Goal: Task Accomplishment & Management: Manage account settings

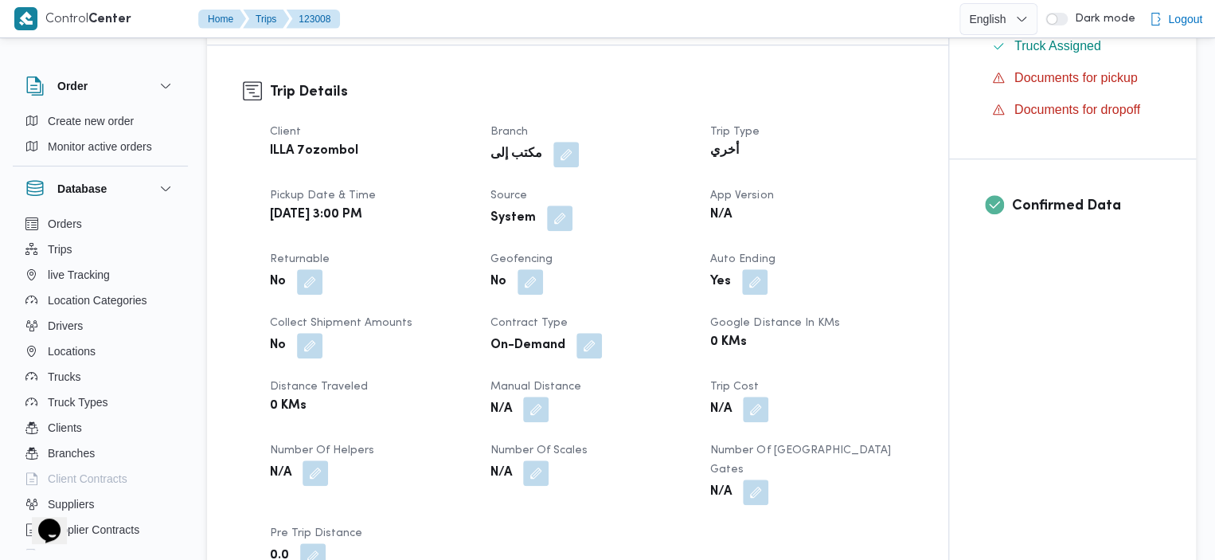
scroll to position [462, 0]
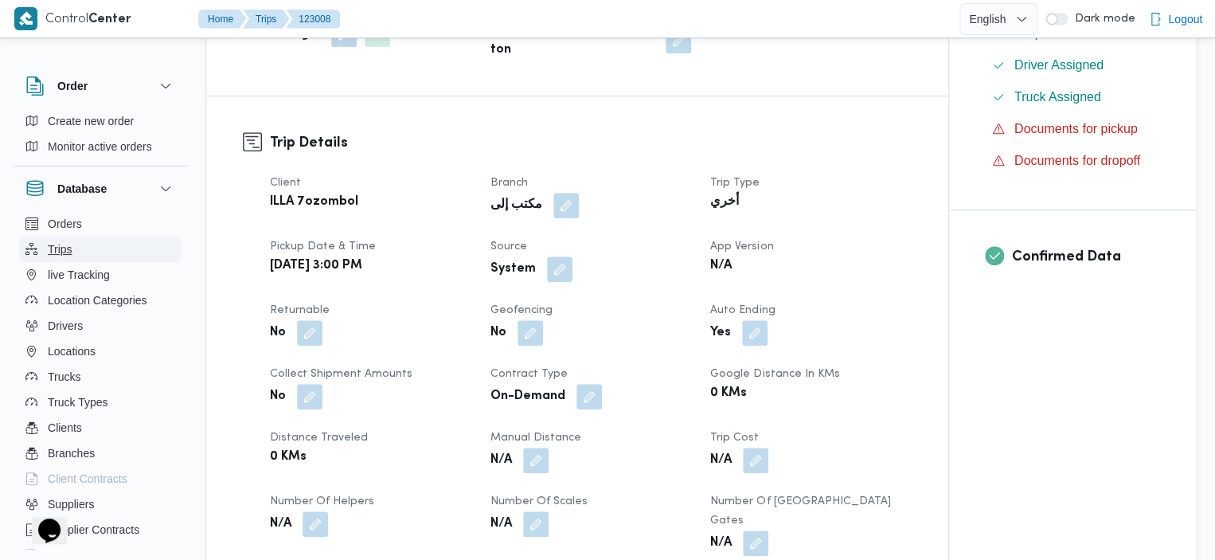
click at [124, 251] on button "Trips" at bounding box center [100, 248] width 162 height 25
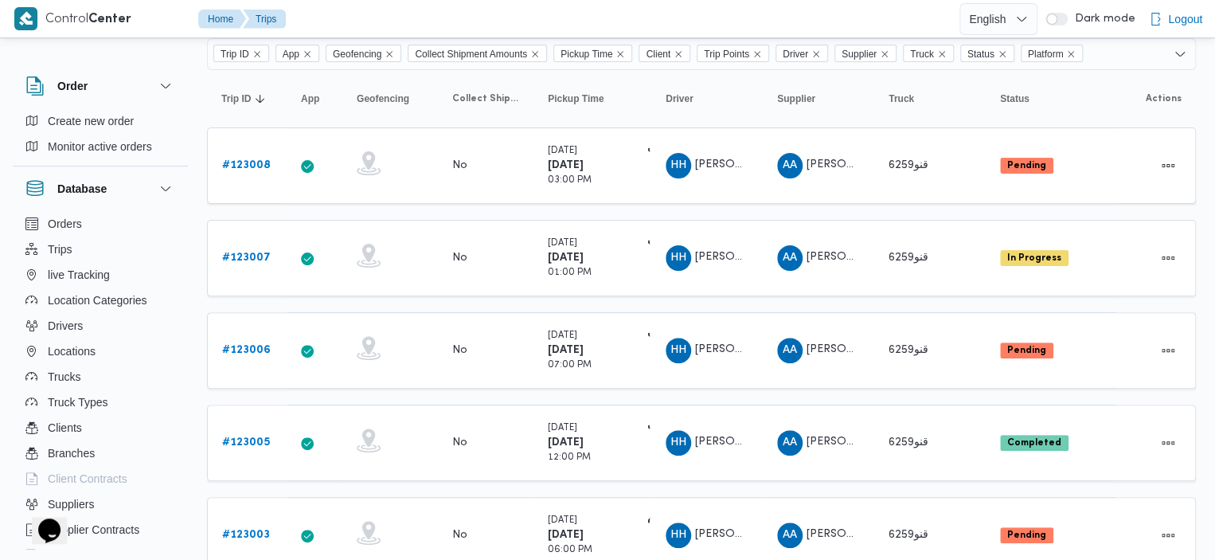
scroll to position [88, 0]
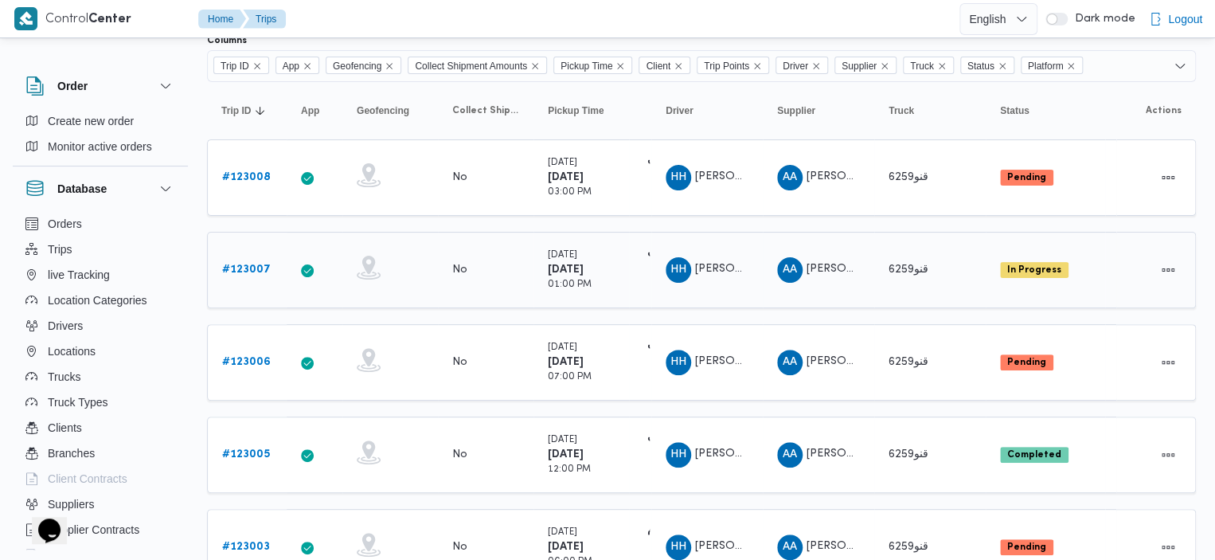
click at [249, 273] on b "# 123007" at bounding box center [246, 269] width 49 height 10
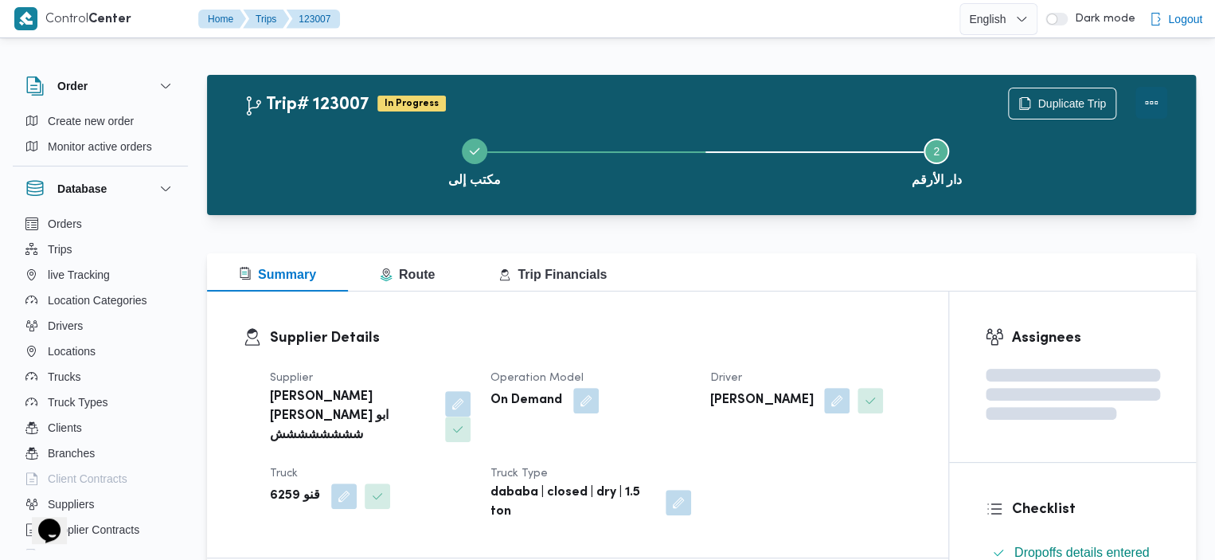
click at [1151, 99] on button "Actions" at bounding box center [1151, 103] width 32 height 32
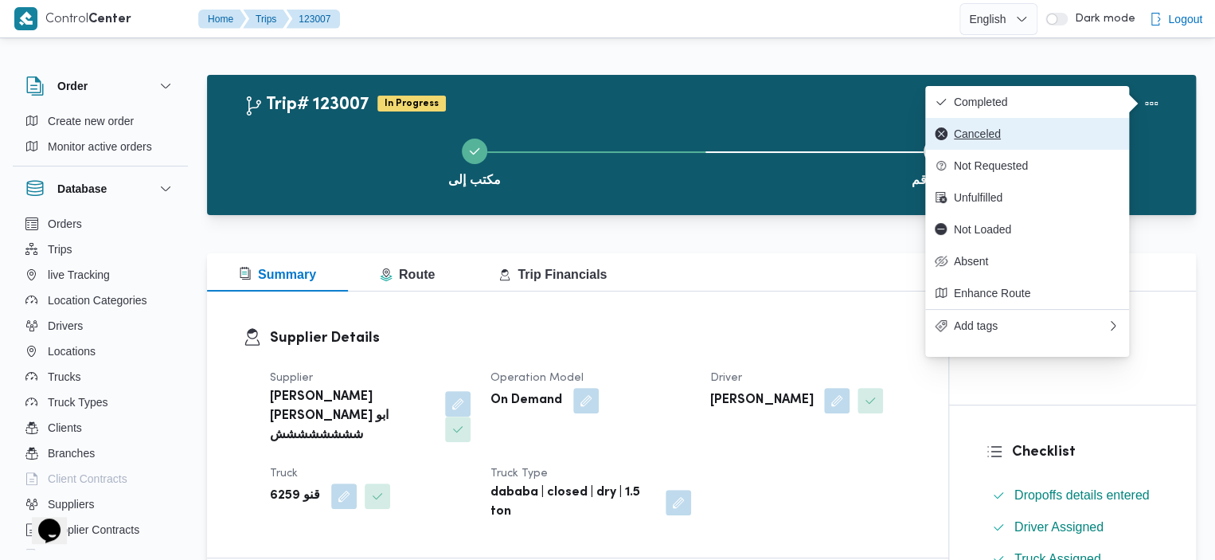
click at [1049, 139] on span "Canceled" at bounding box center [1037, 133] width 166 height 13
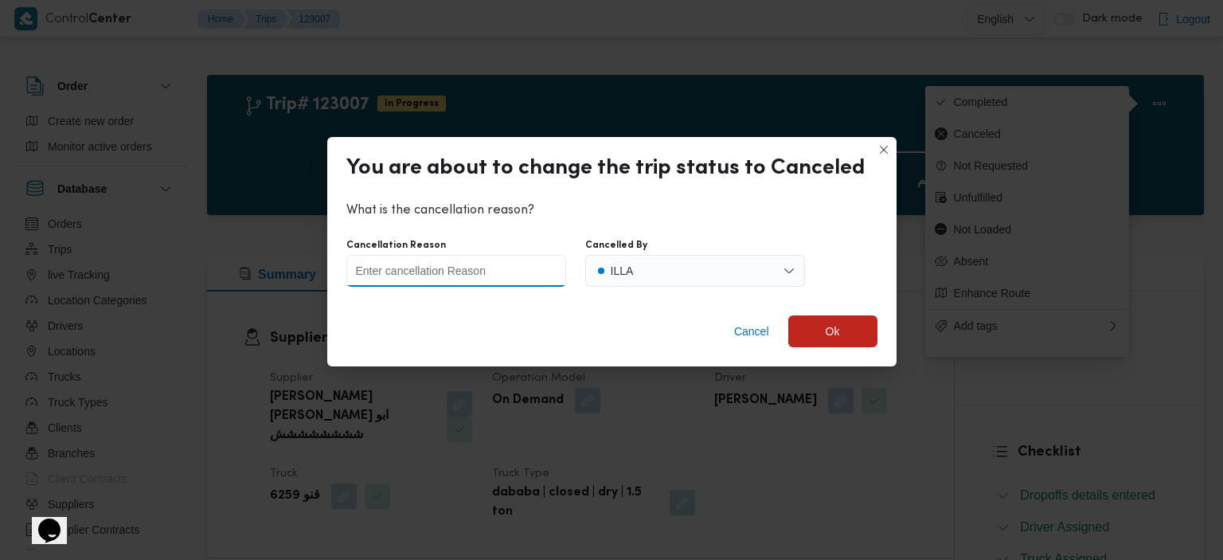
click at [502, 275] on input "Cancellation Reason" at bounding box center [456, 271] width 220 height 32
type input "."
click at [828, 341] on span "Ok" at bounding box center [832, 330] width 89 height 32
